Goal: Task Accomplishment & Management: Manage account settings

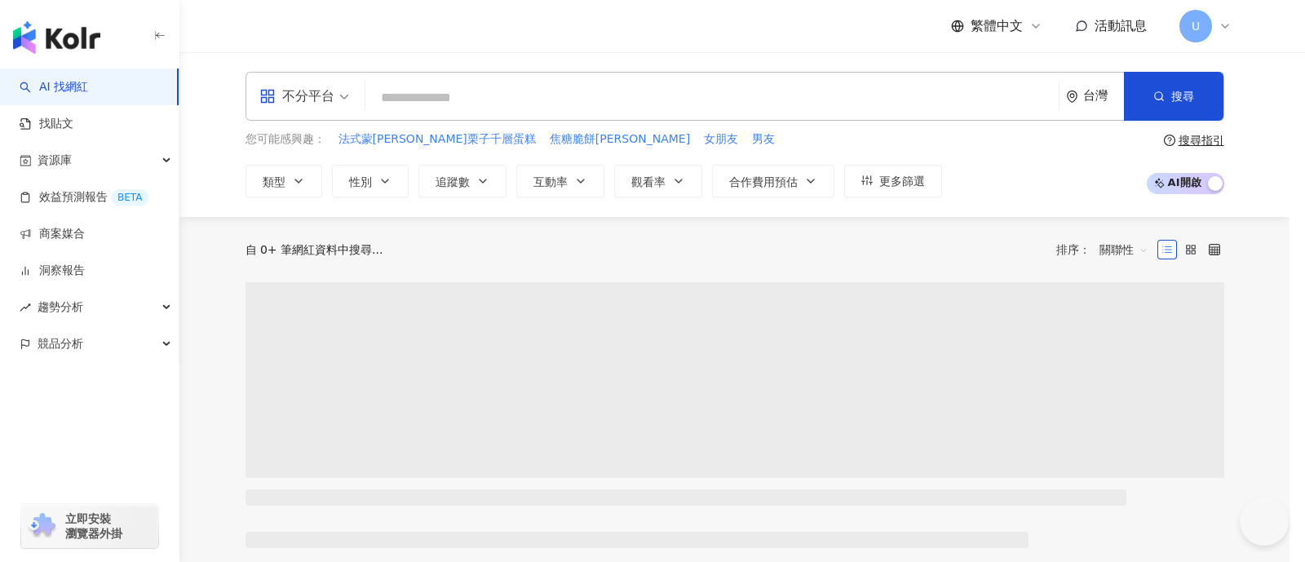
click at [643, 222] on span "我知道了" at bounding box center [653, 226] width 46 height 13
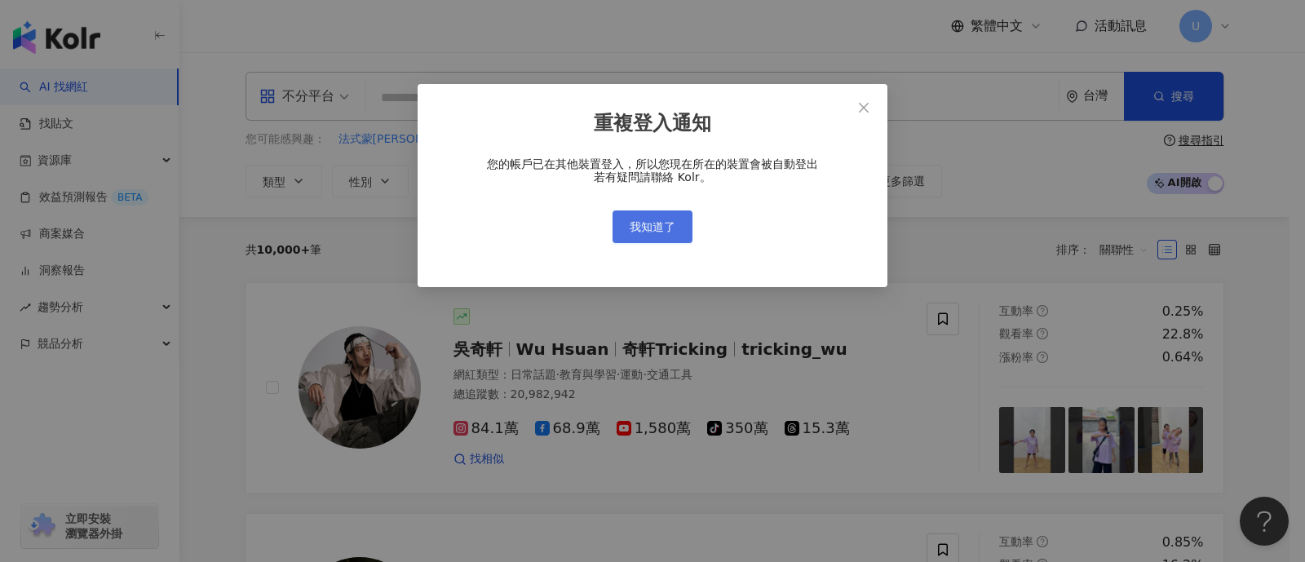
click at [657, 227] on span "我知道了" at bounding box center [653, 226] width 46 height 13
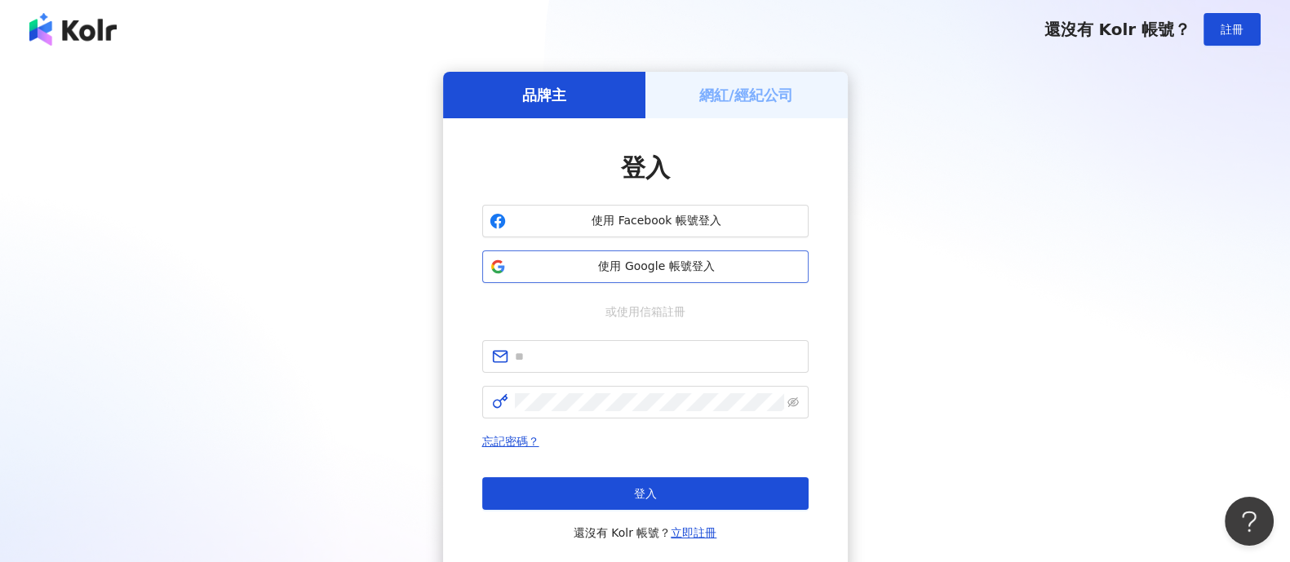
click at [616, 262] on span "使用 Google 帳號登入" at bounding box center [656, 267] width 289 height 16
click at [595, 263] on span "使用 Google 帳號登入" at bounding box center [656, 267] width 289 height 16
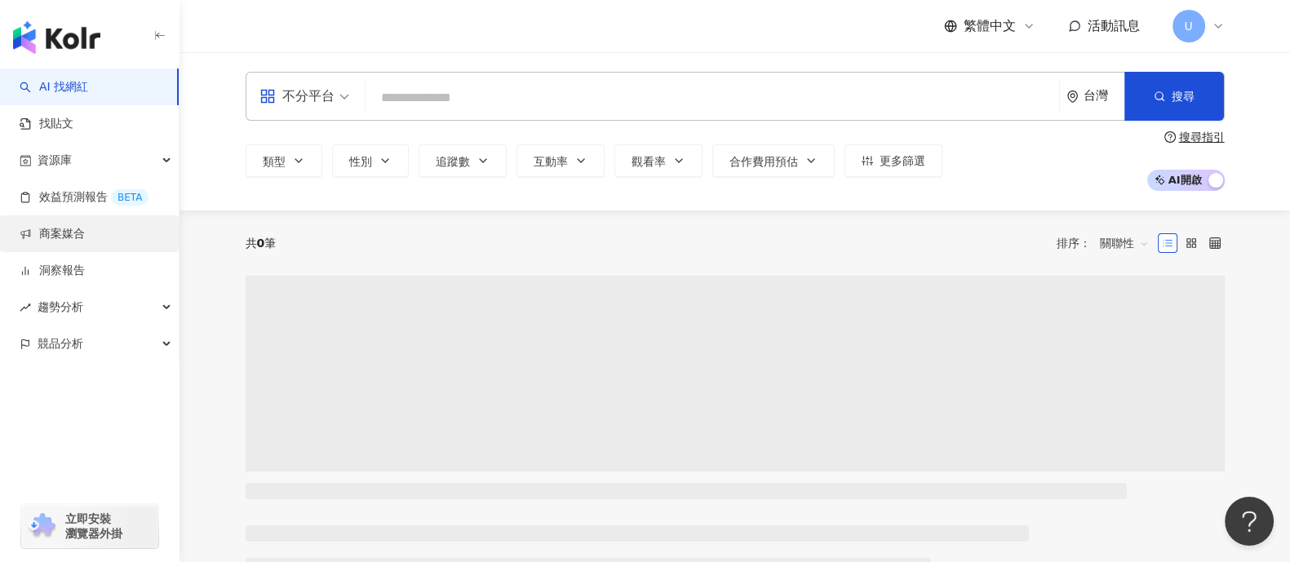
click at [84, 241] on link "商案媒合" at bounding box center [52, 234] width 65 height 16
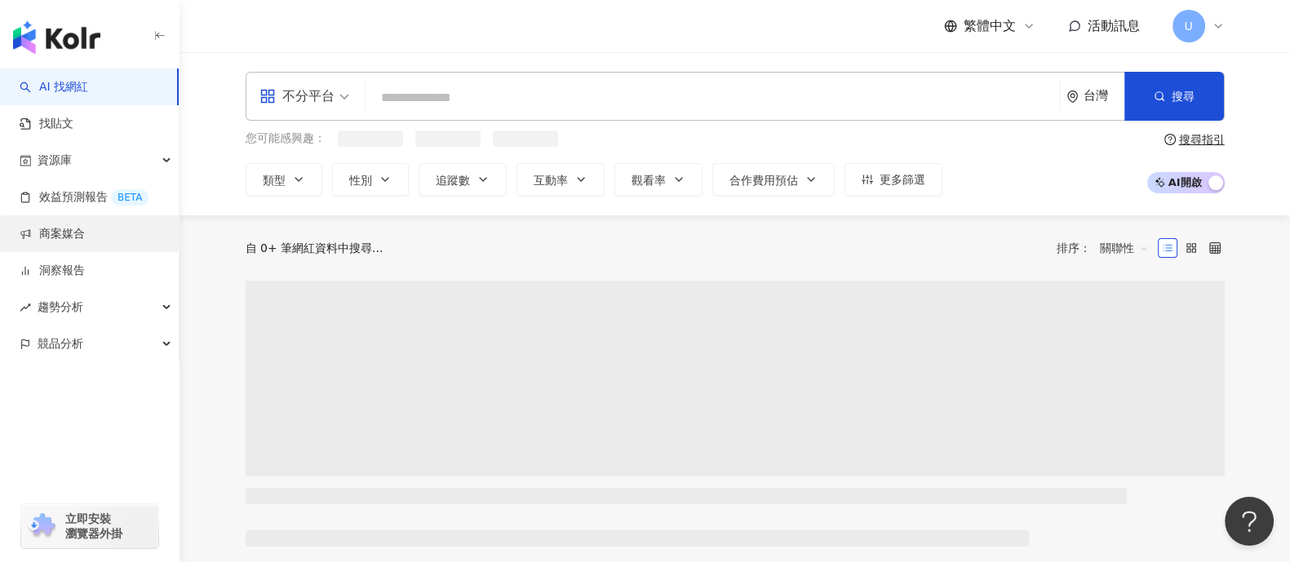
click at [85, 237] on link "商案媒合" at bounding box center [52, 234] width 65 height 16
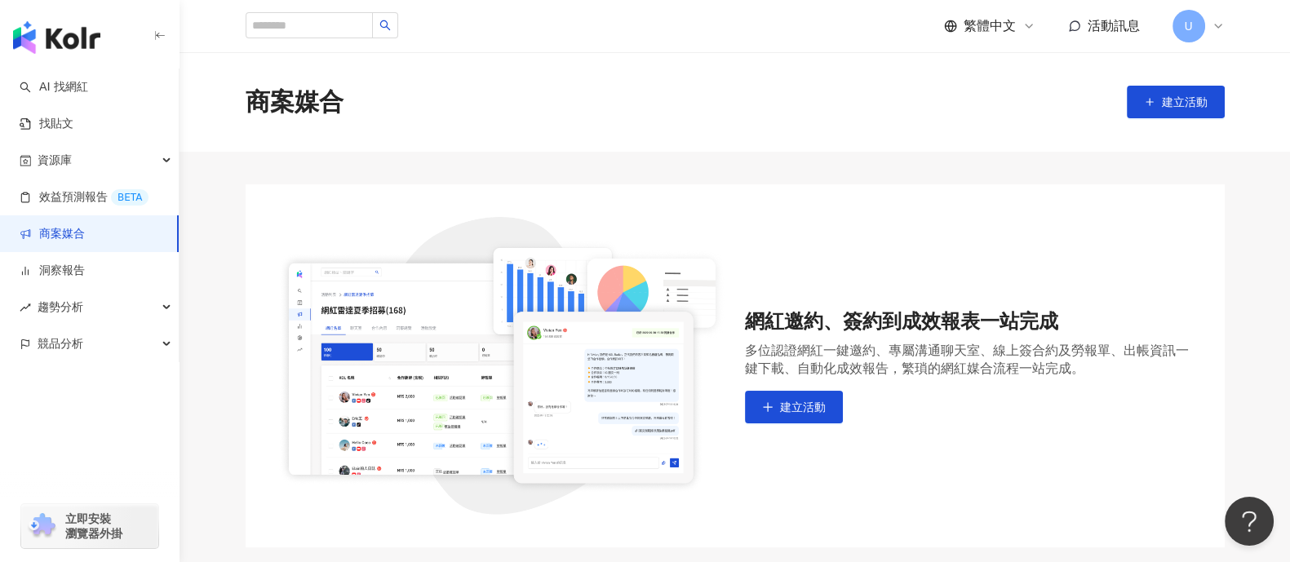
click at [1201, 22] on span "U" at bounding box center [1188, 26] width 33 height 33
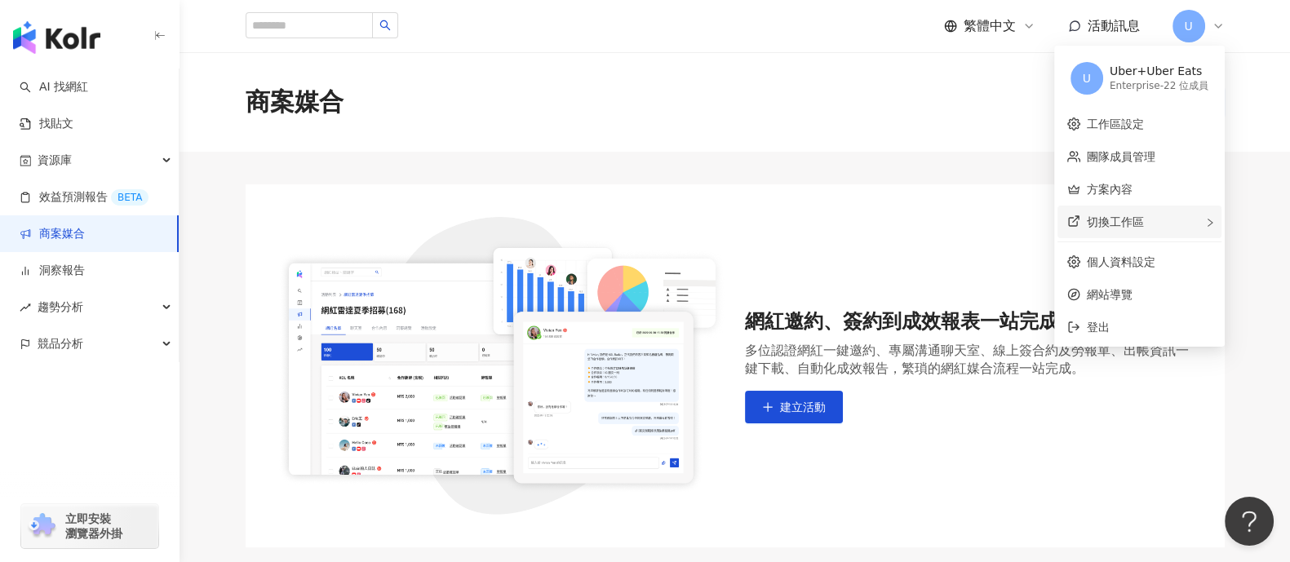
click at [1132, 226] on span "切換工作區" at bounding box center [1115, 221] width 57 height 13
click div "Kolr"
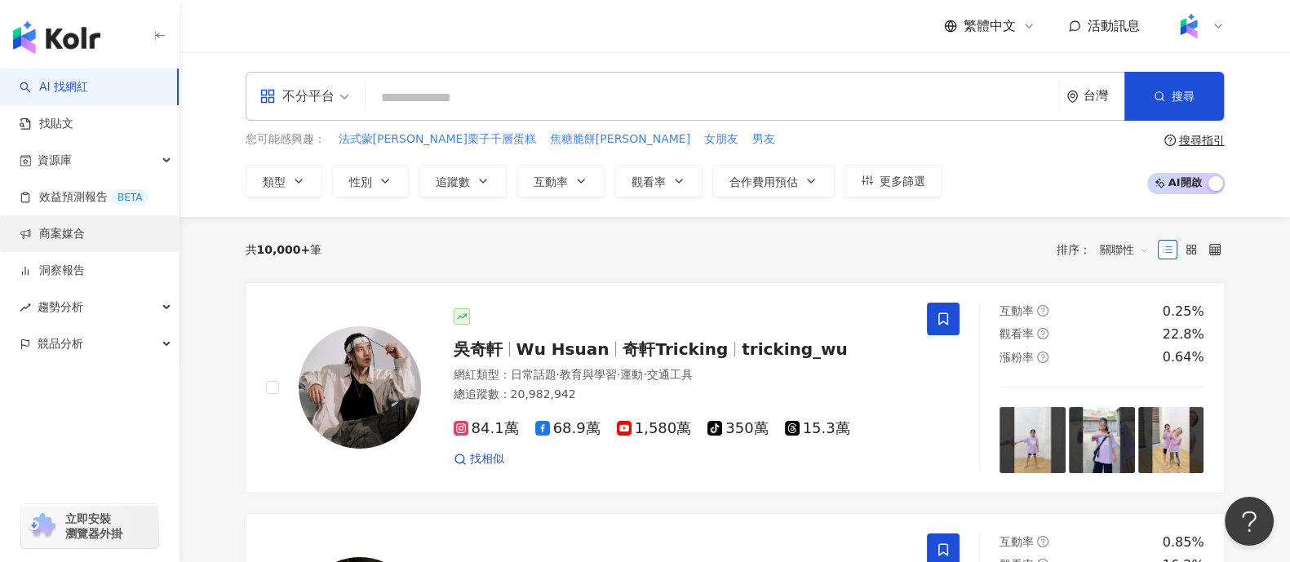
click at [85, 242] on link "商案媒合" at bounding box center [52, 234] width 65 height 16
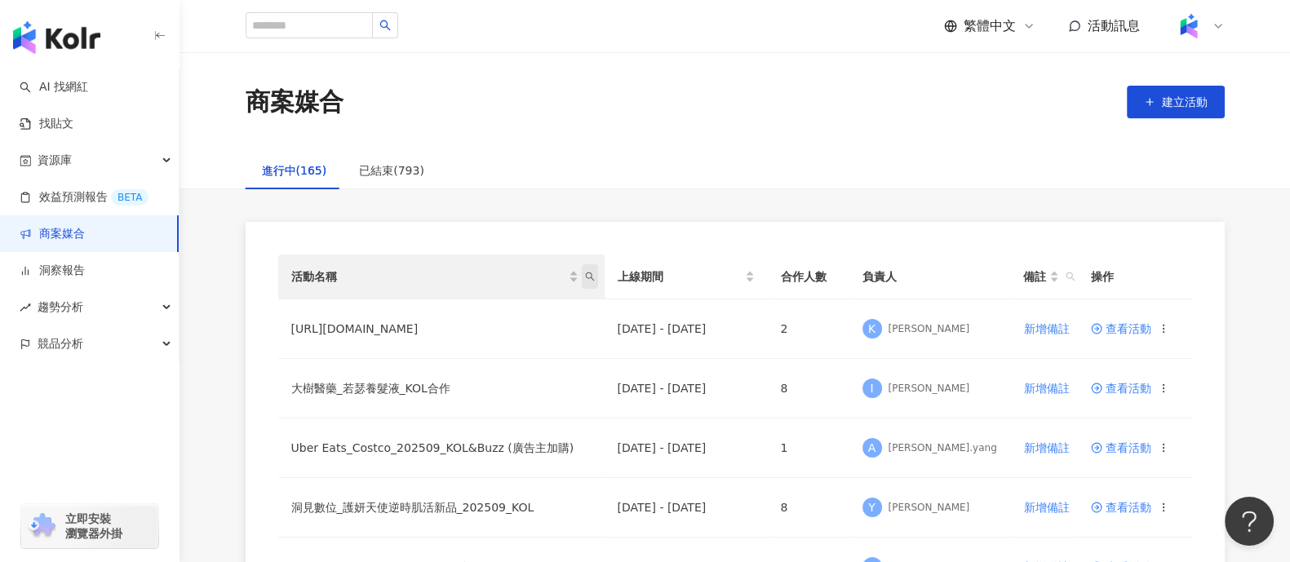
click at [595, 279] on icon "search" at bounding box center [590, 277] width 10 height 10
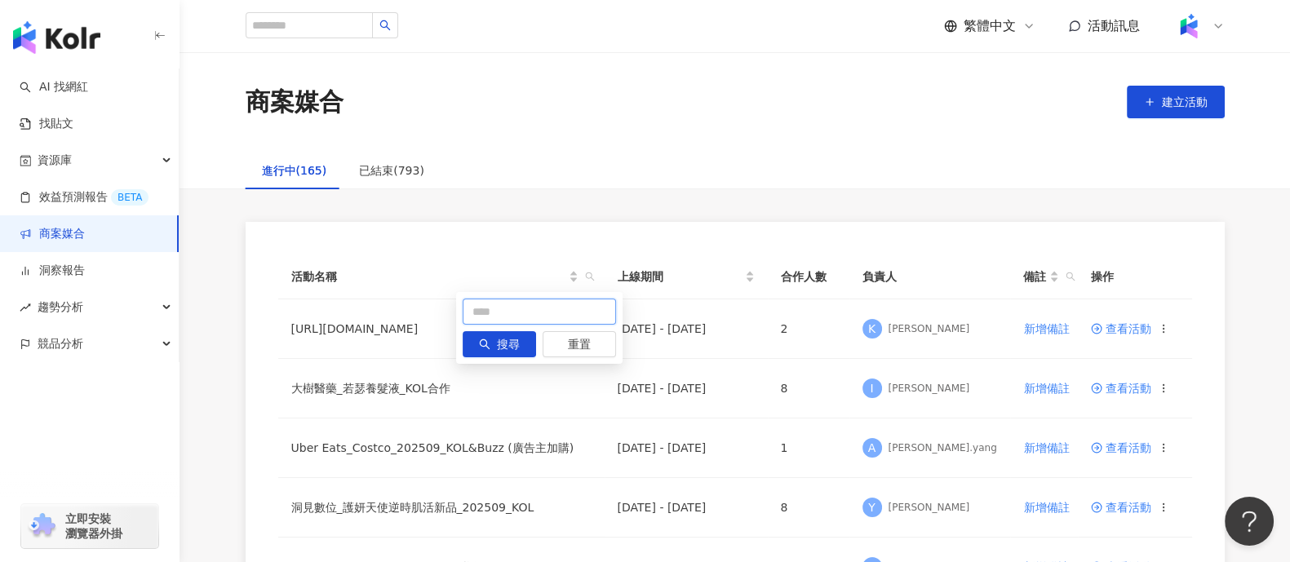
click at [587, 313] on input "text" at bounding box center [539, 312] width 153 height 26
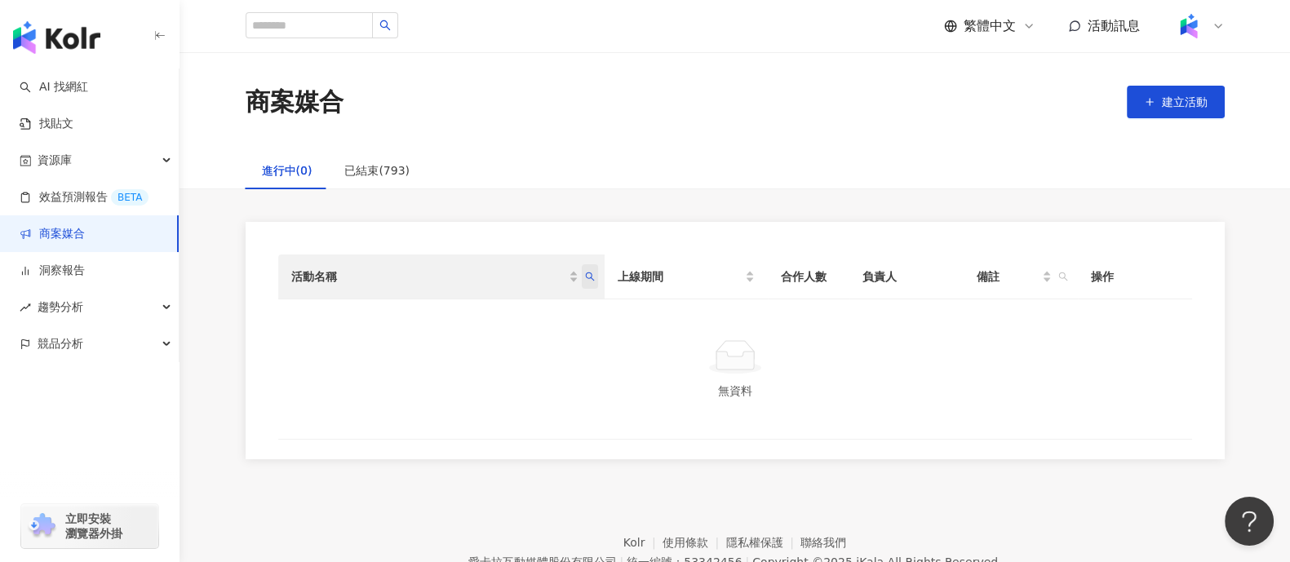
click at [590, 279] on icon "search" at bounding box center [590, 277] width 10 height 10
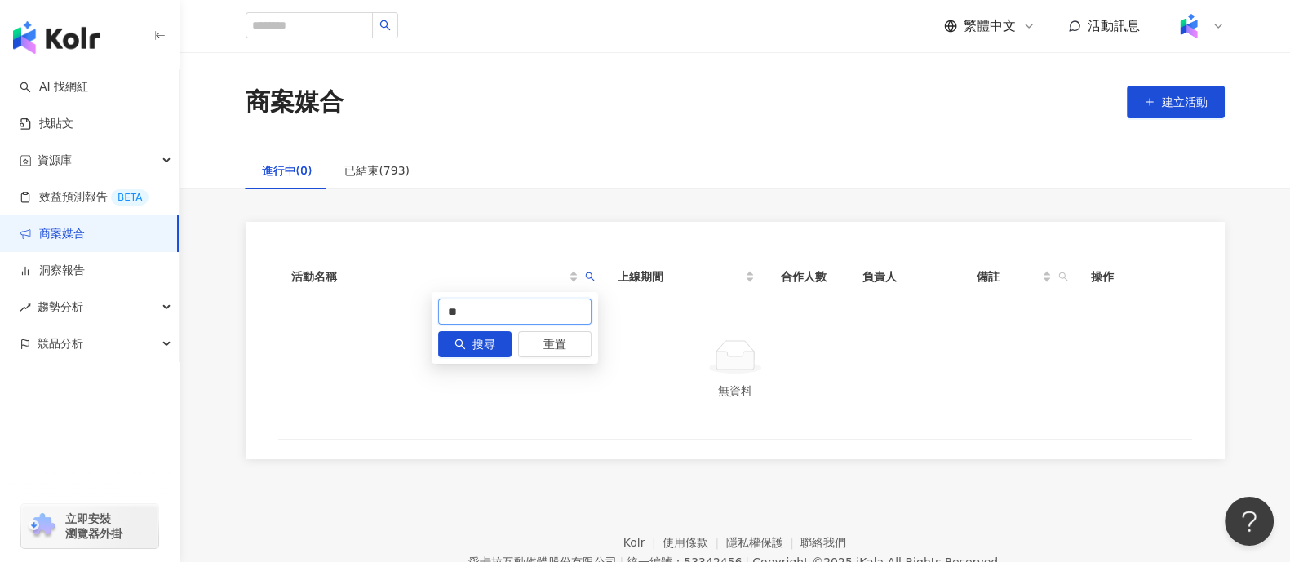
drag, startPoint x: 492, startPoint y: 321, endPoint x: 358, endPoint y: 303, distance: 135.1
click at [358, 303] on body "AI 找網紅 找貼文 資源庫 效益預測報告 BETA 商案媒合 洞察報告 趨勢分析 競品分析 立即安裝 瀏覽器外掛 繁體中文 活動訊息 商案媒合 建立活動 進…" at bounding box center [645, 281] width 1290 height 562
type input "**"
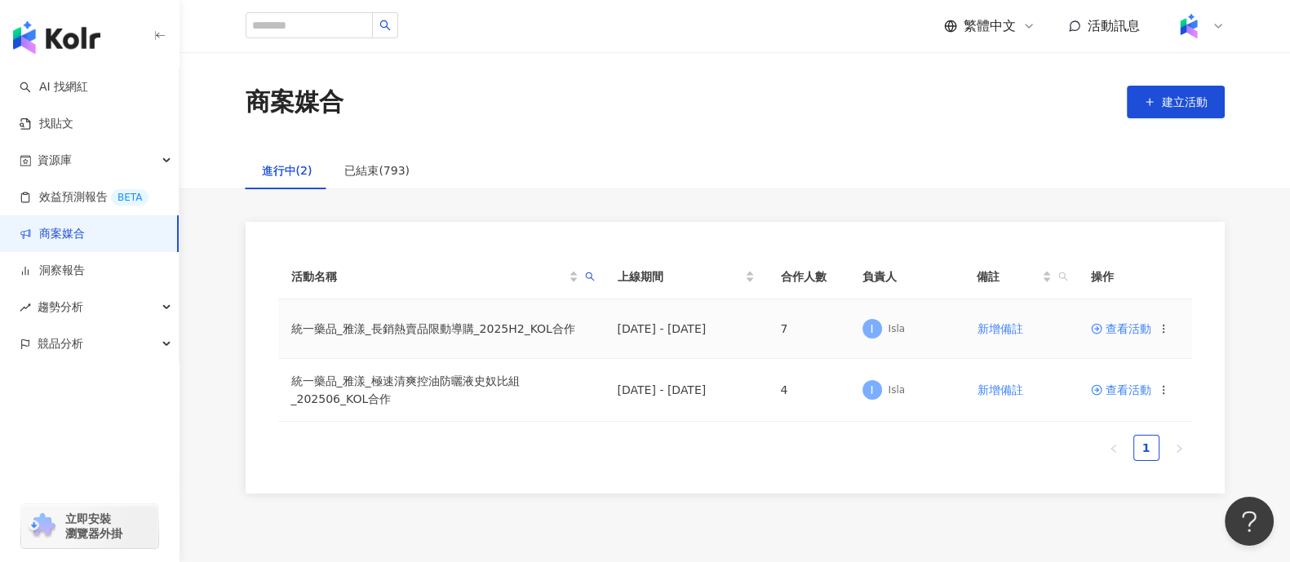
click at [1118, 323] on span "查看活動" at bounding box center [1121, 328] width 60 height 11
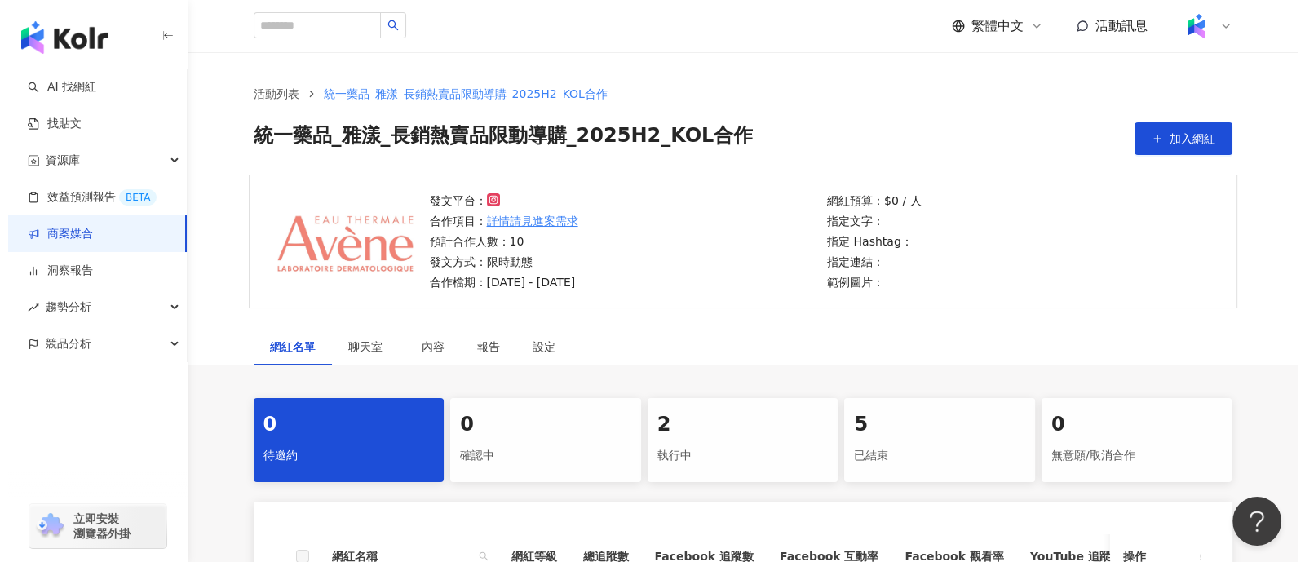
scroll to position [203, 0]
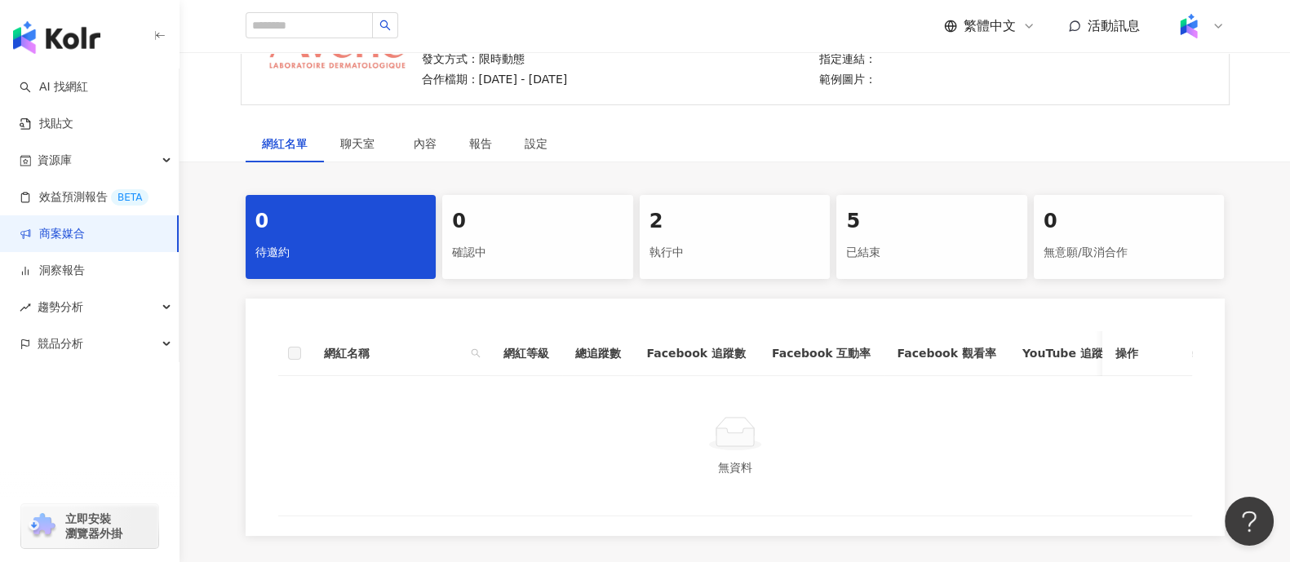
click at [733, 239] on div "執行中" at bounding box center [734, 253] width 171 height 28
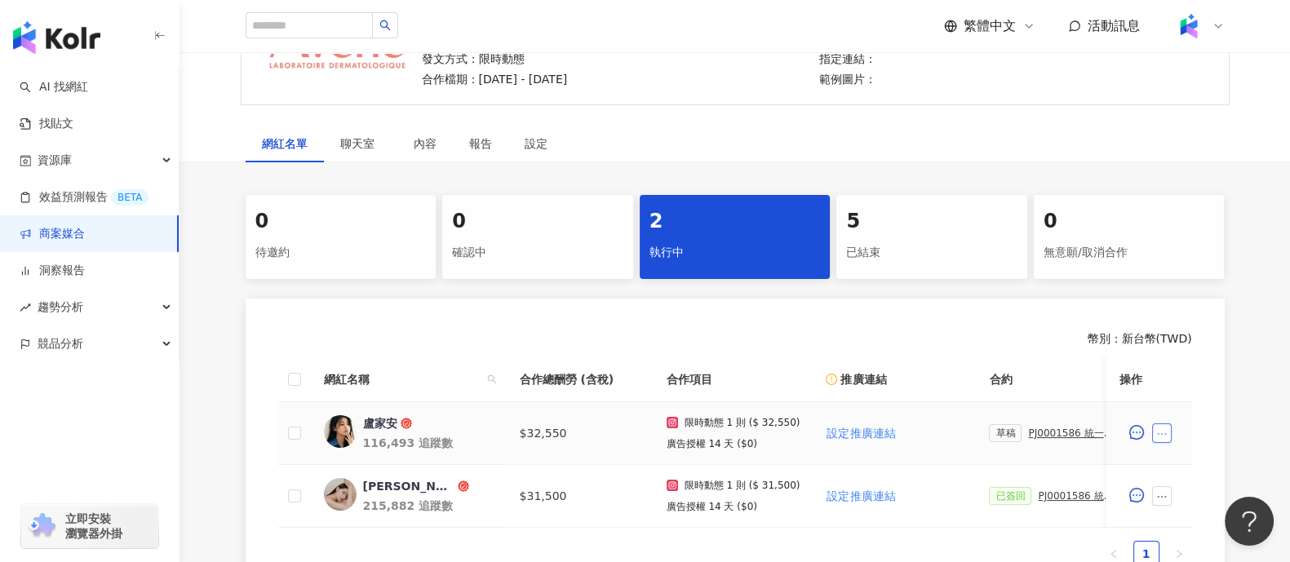
click at [1165, 435] on icon "ellipsis" at bounding box center [1162, 433] width 11 height 11
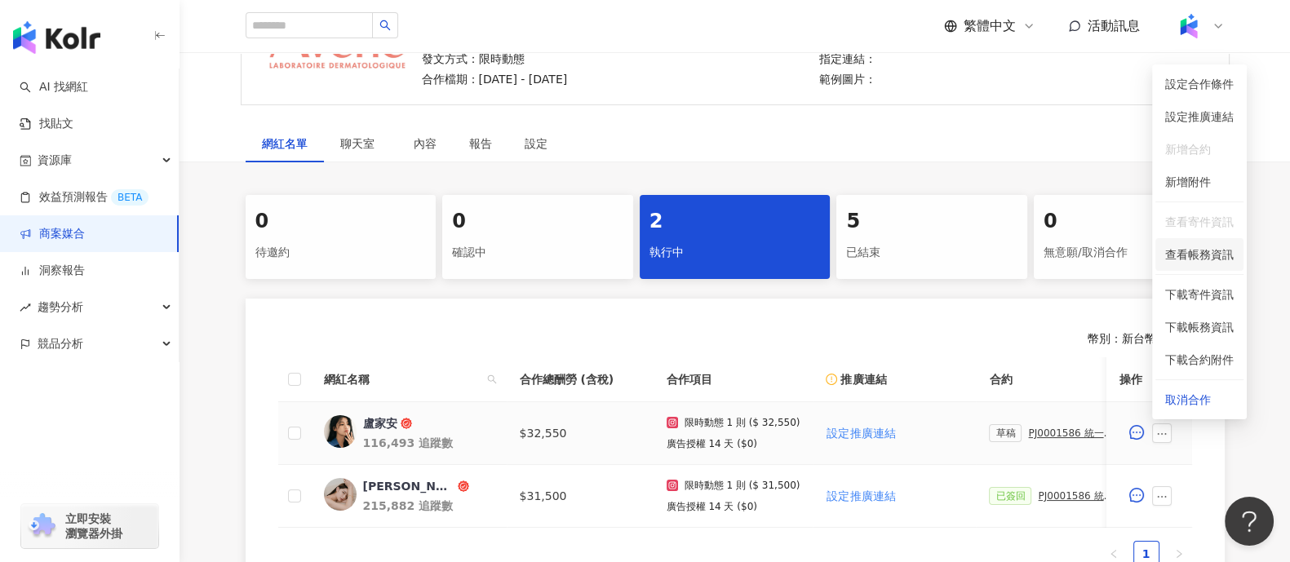
click at [1192, 242] on li "查看帳務資訊" at bounding box center [1199, 254] width 88 height 33
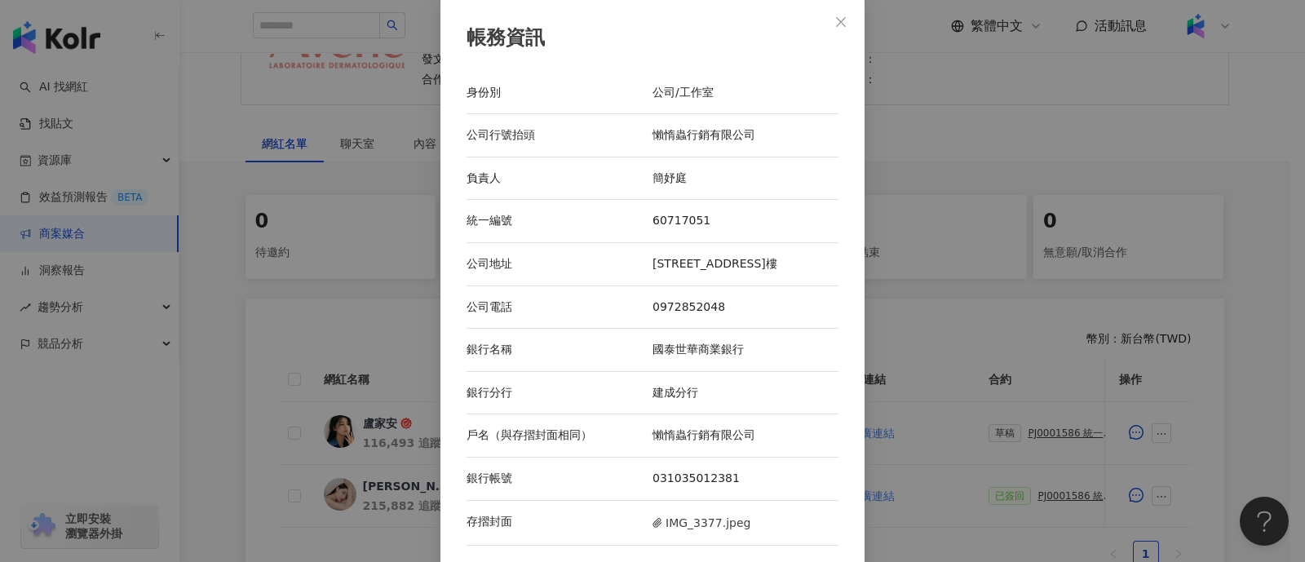
scroll to position [2, 0]
click at [676, 519] on span "IMG_3377.jpeg" at bounding box center [702, 522] width 98 height 18
